Goal: Find specific page/section: Find specific page/section

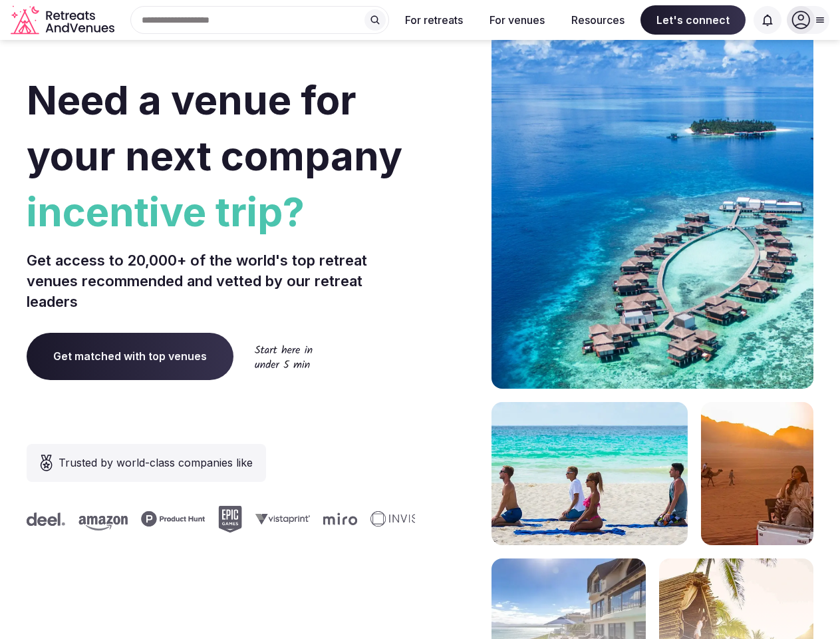
click at [420, 319] on div "Need a venue for your next company incentive trip? Get access to 20,000+ of the…" at bounding box center [420, 398] width 787 height 802
click at [260, 20] on div "Search Popular Destinations [GEOGRAPHIC_DATA], [GEOGRAPHIC_DATA] [GEOGRAPHIC_DA…" at bounding box center [254, 20] width 269 height 28
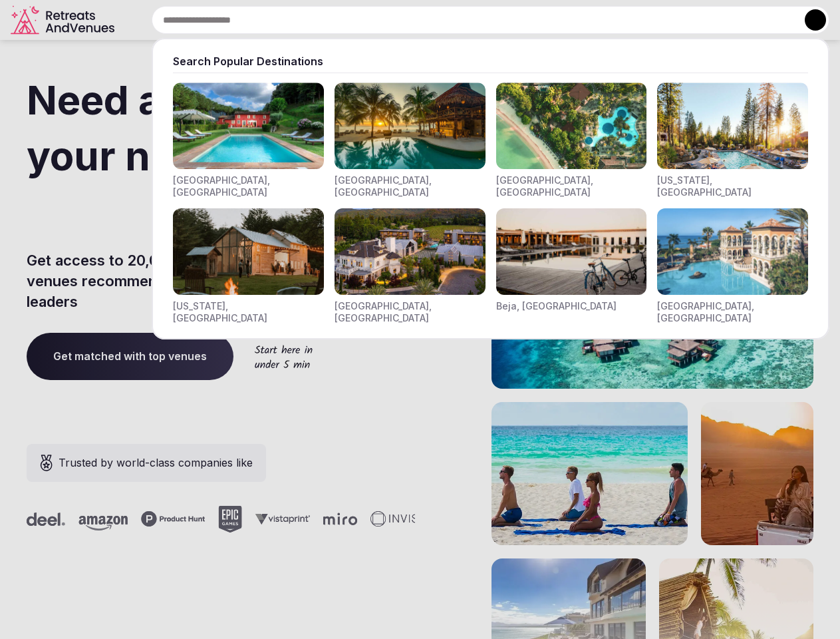
click at [375, 20] on input "text" at bounding box center [491, 20] width 678 height 28
click at [434, 20] on input "text" at bounding box center [491, 20] width 678 height 28
click at [517, 20] on input "text" at bounding box center [491, 20] width 678 height 28
click at [598, 20] on input "text" at bounding box center [491, 20] width 678 height 28
click at [693, 20] on input "text" at bounding box center [491, 20] width 678 height 28
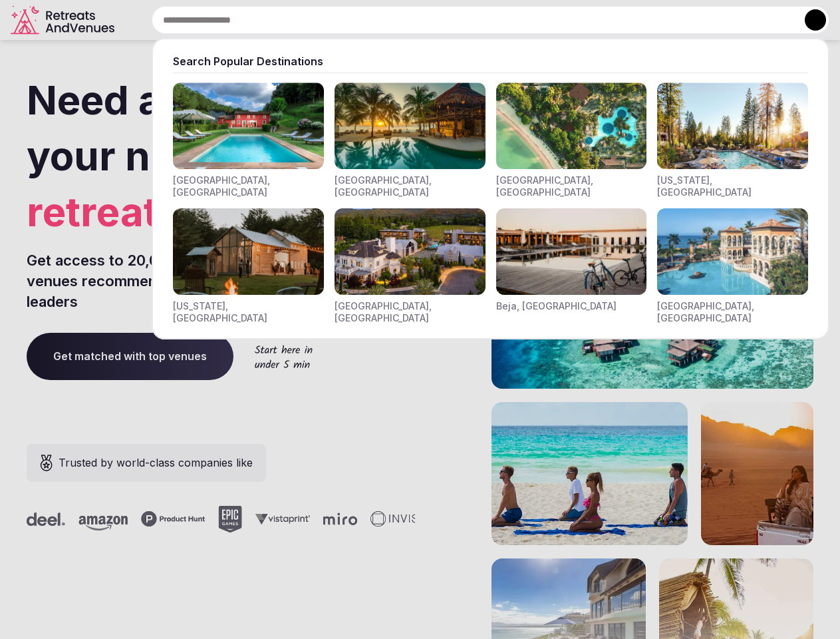
click at [768, 20] on input "text" at bounding box center [491, 20] width 678 height 28
click at [808, 20] on button at bounding box center [815, 19] width 21 height 21
